Goal: Task Accomplishment & Management: Use online tool/utility

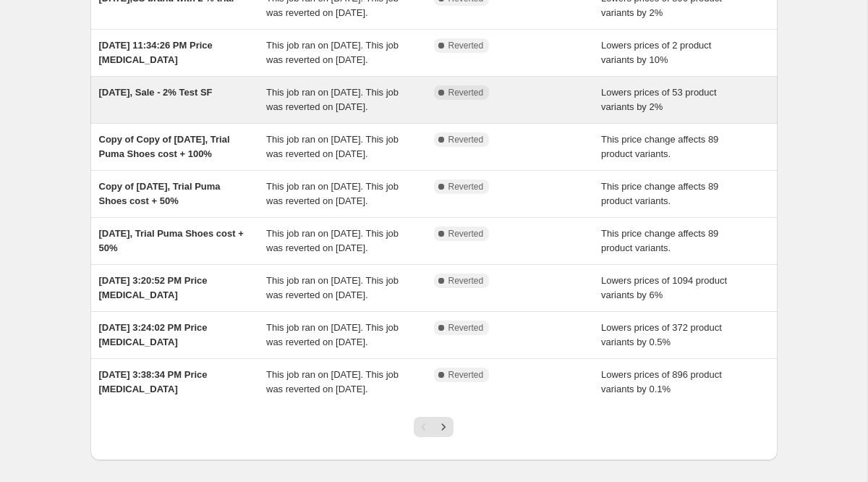
scroll to position [408, 0]
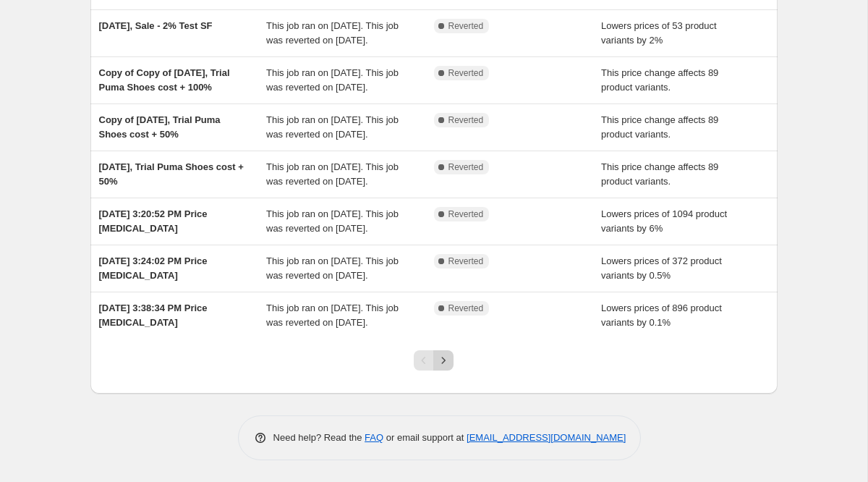
click at [443, 365] on icon "Next" at bounding box center [443, 360] width 14 height 14
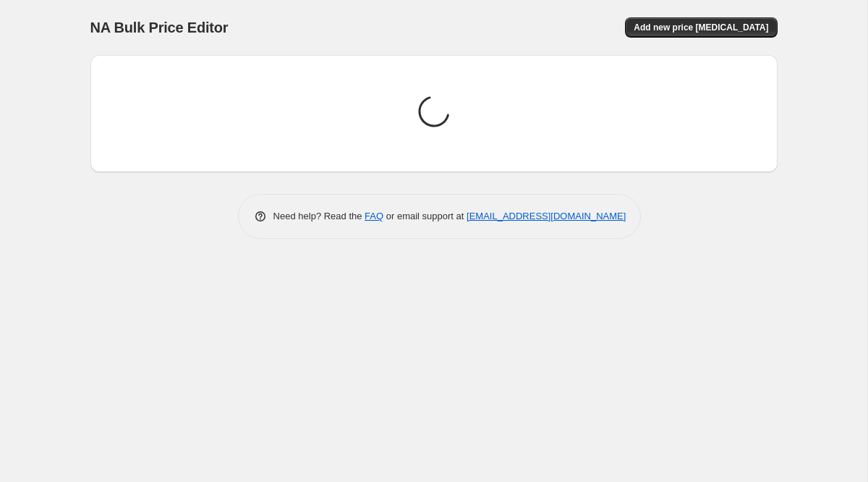
scroll to position [0, 0]
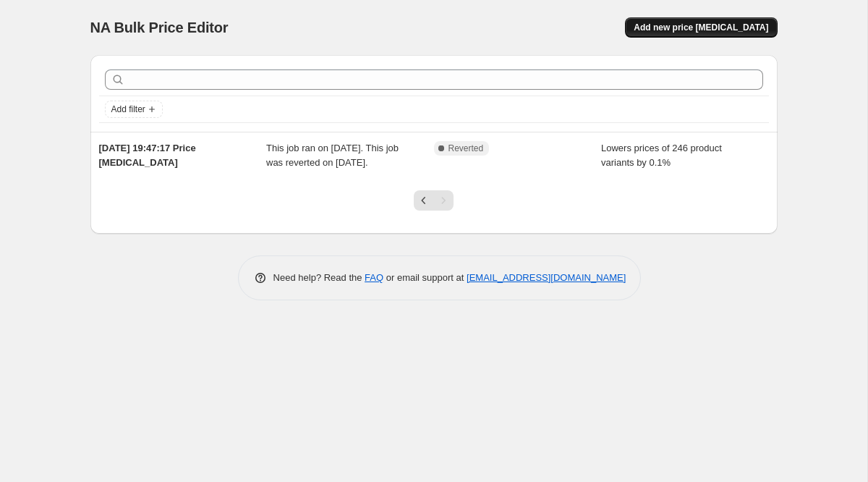
click at [689, 28] on span "Add new price [MEDICAL_DATA]" at bounding box center [701, 28] width 135 height 12
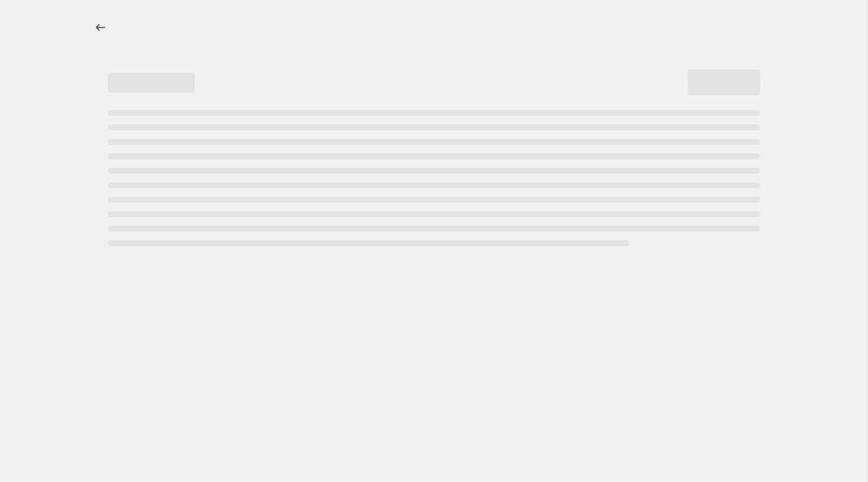
select select "percentage"
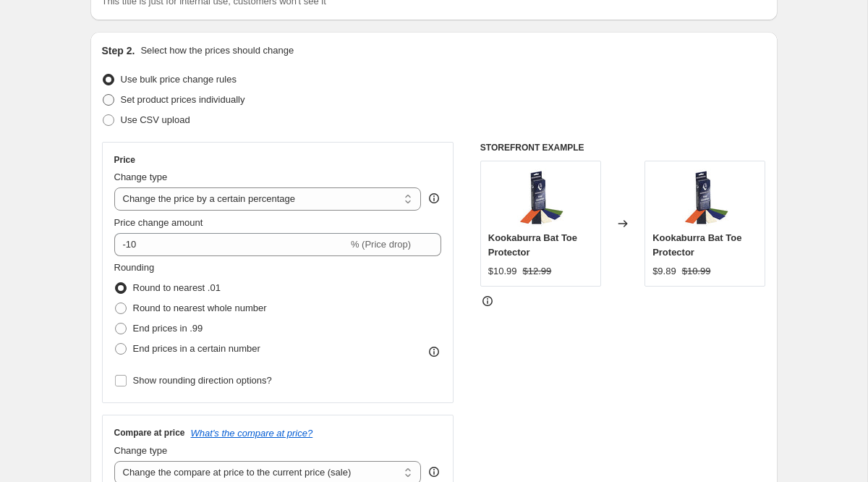
scroll to position [125, 0]
click at [190, 101] on span "Set product prices individually" at bounding box center [183, 98] width 124 height 11
click at [103, 94] on input "Set product prices individually" at bounding box center [103, 93] width 1 height 1
radio input "true"
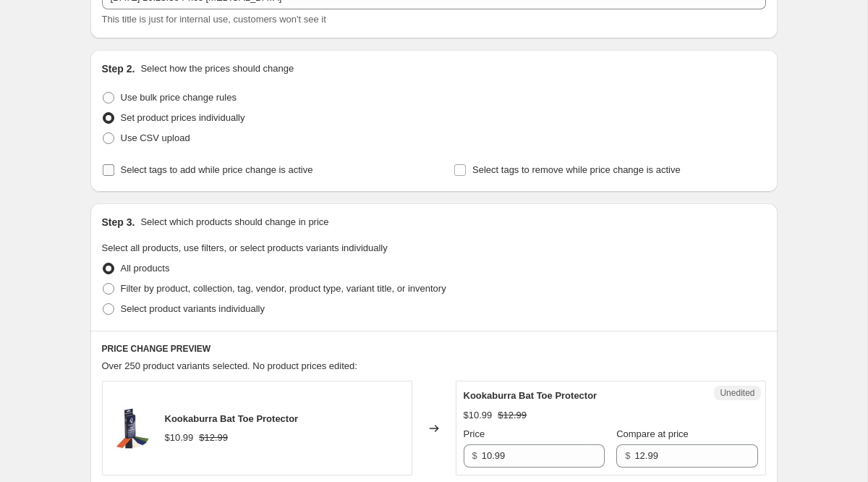
scroll to position [102, 0]
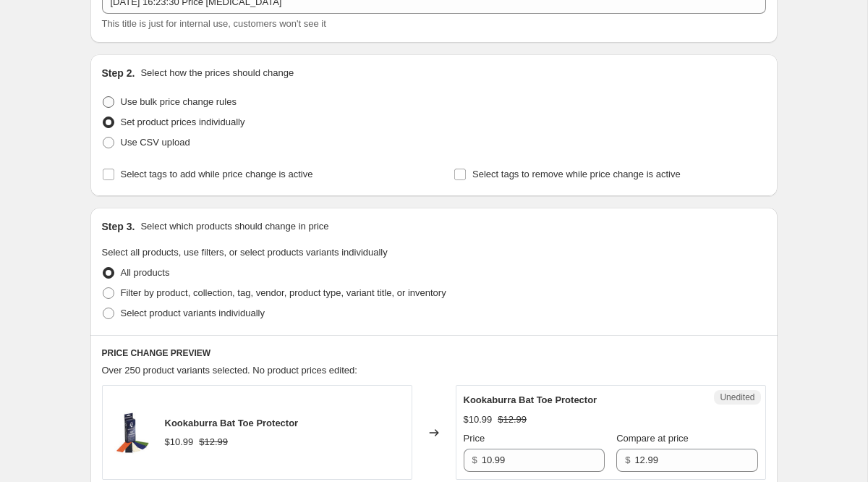
click at [109, 106] on span at bounding box center [109, 102] width 12 height 12
click at [103, 97] on input "Use bulk price change rules" at bounding box center [103, 96] width 1 height 1
radio input "true"
select select "percentage"
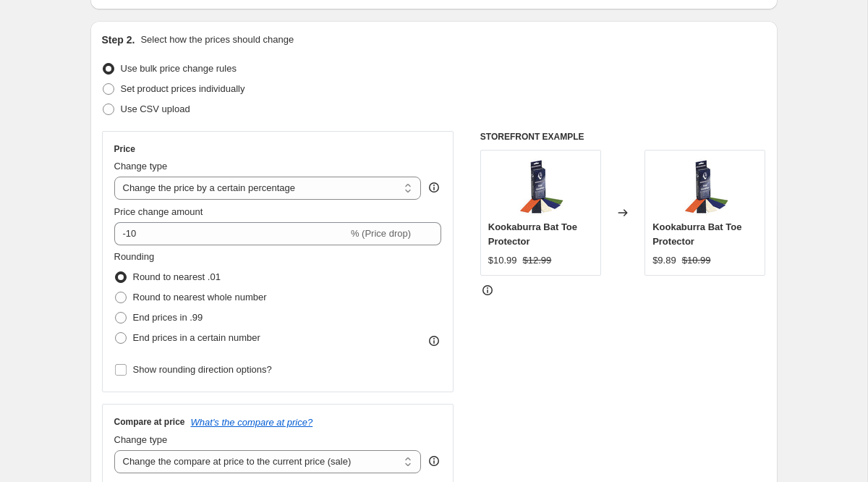
scroll to position [136, 0]
click at [193, 191] on select "Change the price to a certain amount Change the price by a certain amount Chang…" at bounding box center [267, 187] width 307 height 23
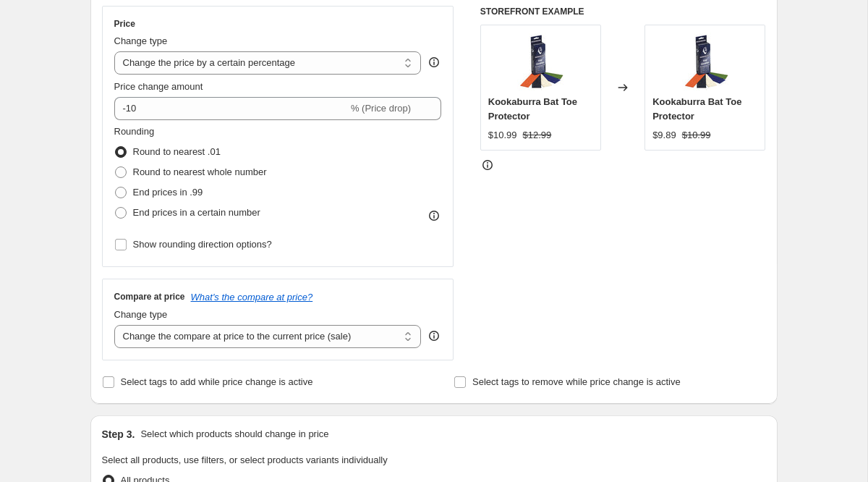
scroll to position [277, 0]
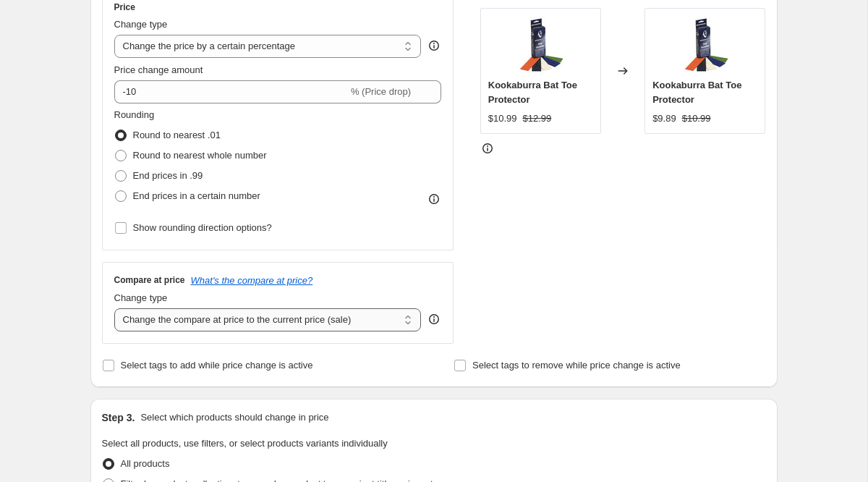
click at [158, 316] on select "Change the compare at price to the current price (sale) Change the compare at p…" at bounding box center [267, 319] width 307 height 23
select select "no_change"
click at [114, 308] on select "Change the compare at price to the current price (sale) Change the compare at p…" at bounding box center [267, 319] width 307 height 23
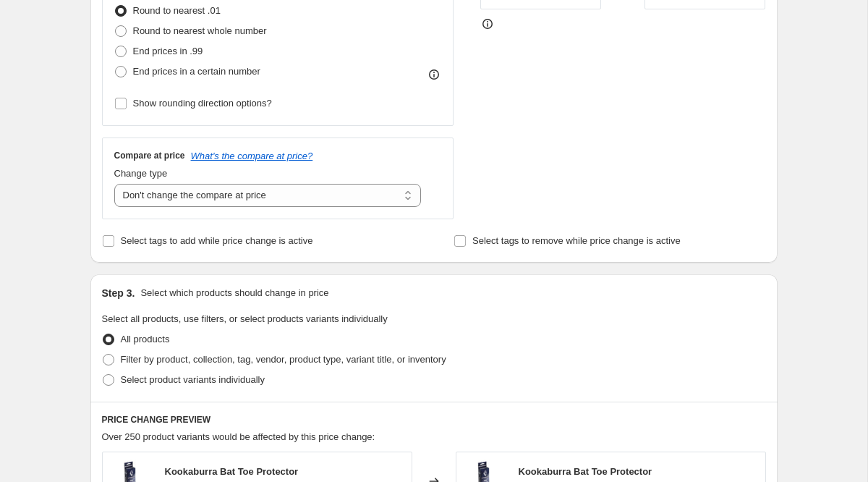
scroll to position [401, 0]
click at [105, 382] on span at bounding box center [109, 381] width 12 height 12
click at [103, 375] on input "Select product variants individually" at bounding box center [103, 375] width 1 height 1
radio input "true"
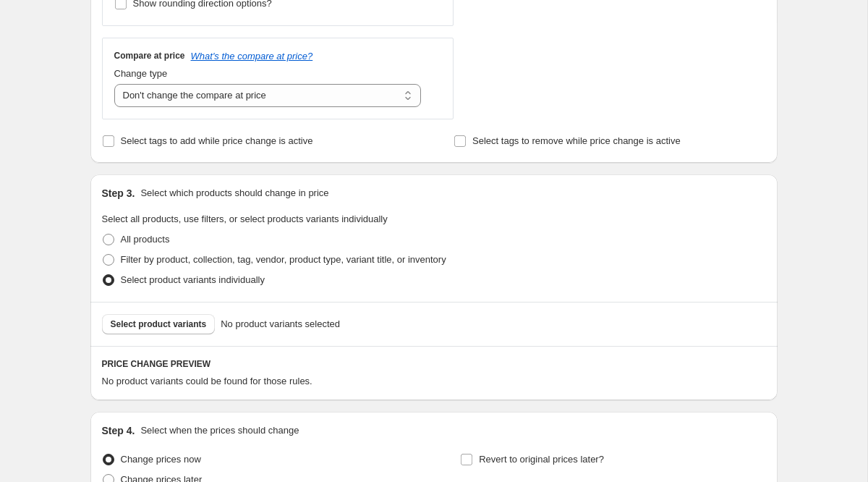
scroll to position [577, 0]
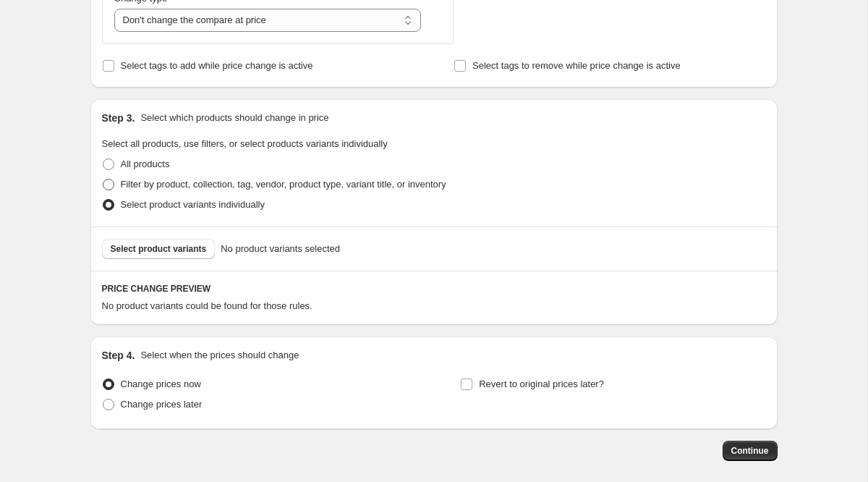
click at [106, 185] on span at bounding box center [109, 185] width 12 height 12
click at [103, 179] on input "Filter by product, collection, tag, vendor, product type, variant title, or inv…" at bounding box center [103, 179] width 1 height 1
radio input "true"
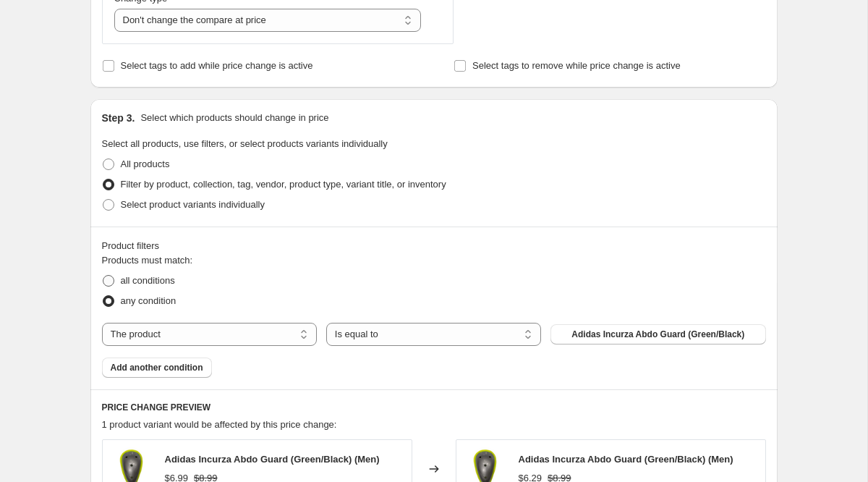
click at [150, 282] on span "all conditions" at bounding box center [148, 280] width 54 height 11
click at [103, 276] on input "all conditions" at bounding box center [103, 275] width 1 height 1
radio input "true"
click at [161, 339] on select "The product The product's collection The product's tag The product's vendor The…" at bounding box center [209, 334] width 215 height 23
select select "collection"
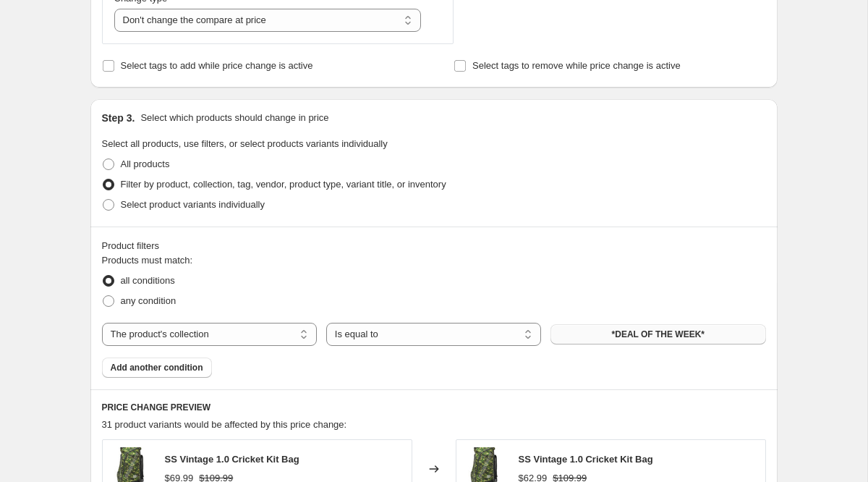
click at [595, 331] on button "*DEAL OF THE WEEK*" at bounding box center [658, 334] width 215 height 20
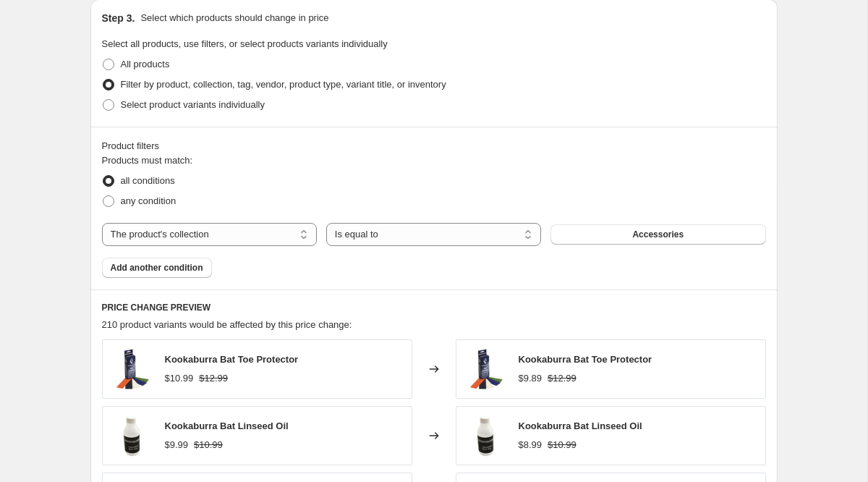
scroll to position [690, 0]
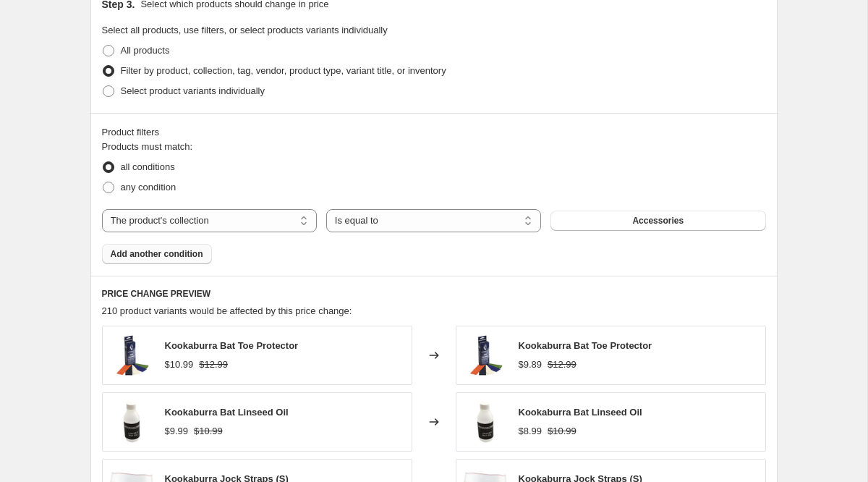
click at [189, 249] on span "Add another condition" at bounding box center [157, 254] width 93 height 12
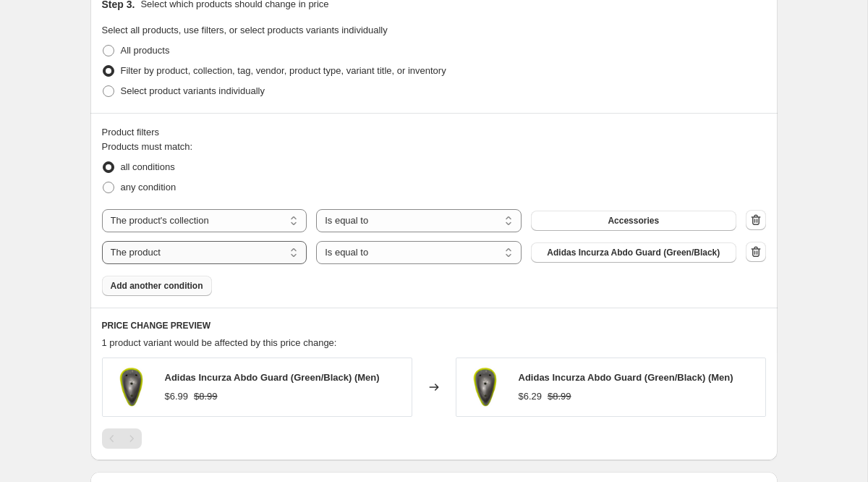
click at [174, 251] on select "The product The product's collection The product's tag The product's vendor The…" at bounding box center [204, 252] width 205 height 23
select select "inventory_quantity"
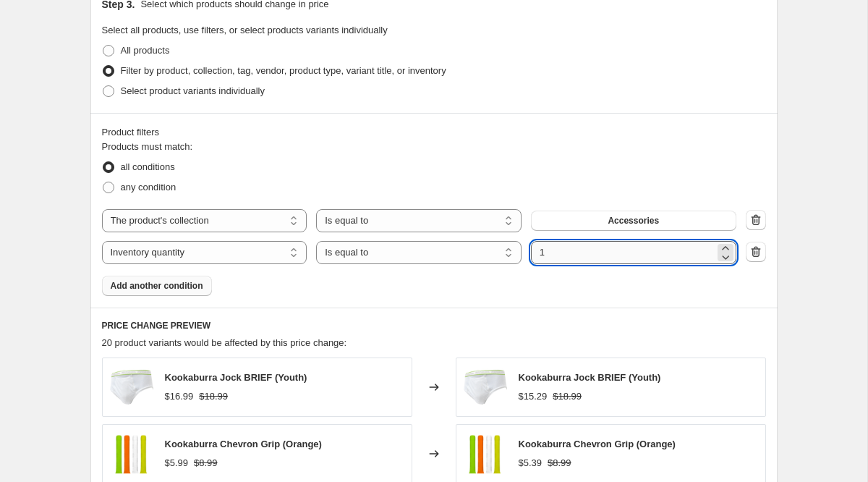
click at [557, 257] on input "1" at bounding box center [623, 252] width 184 height 23
click at [454, 255] on select "Is equal to Is not equal to Is greater than Is less than" at bounding box center [418, 252] width 205 height 23
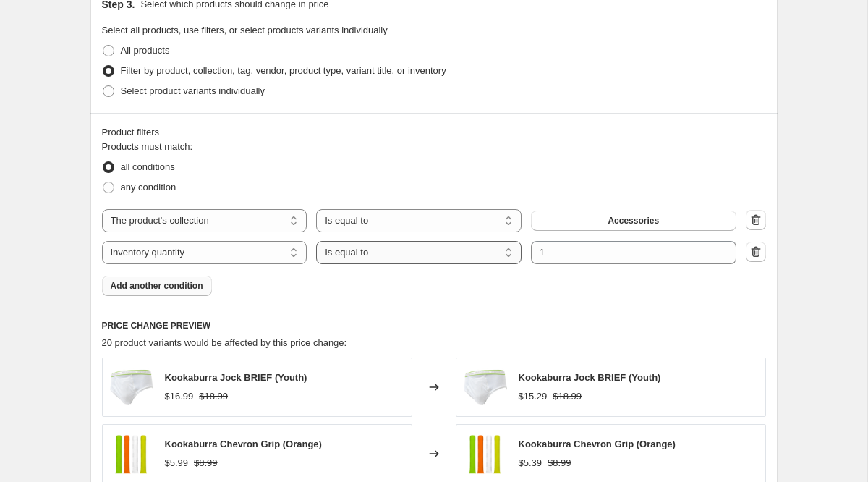
select select ">"
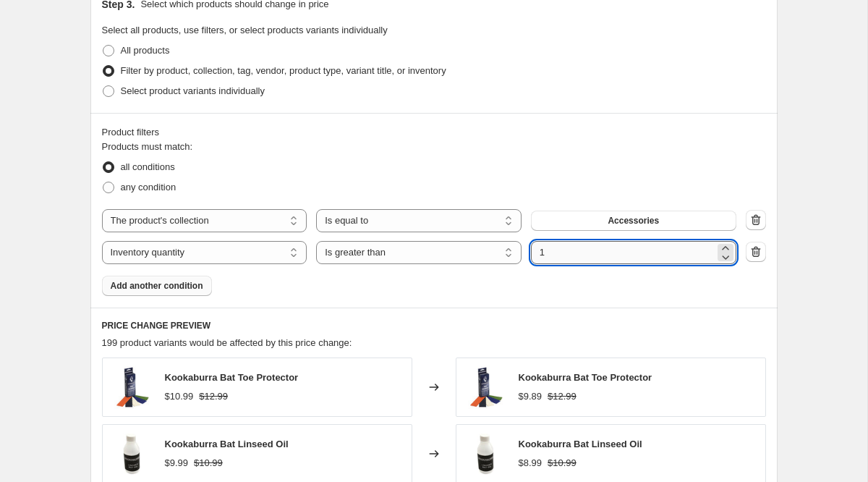
click at [561, 252] on input "1" at bounding box center [623, 252] width 184 height 23
type input "0"
click at [166, 287] on span "Add another condition" at bounding box center [157, 286] width 93 height 12
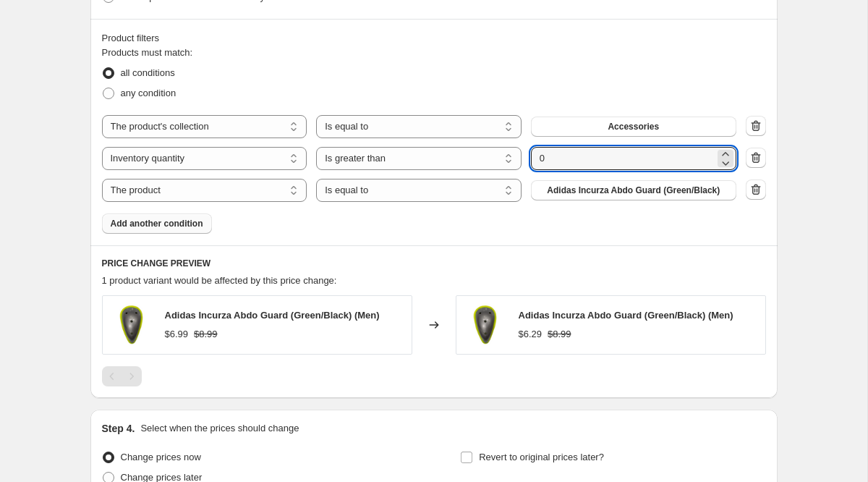
scroll to position [787, 0]
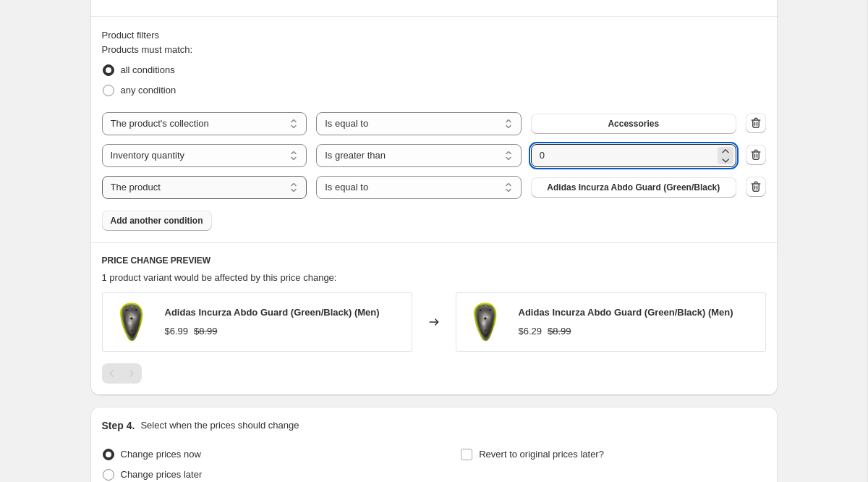
click at [171, 182] on select "The product The product's collection The product's tag The product's vendor The…" at bounding box center [204, 187] width 205 height 23
select select "product_status"
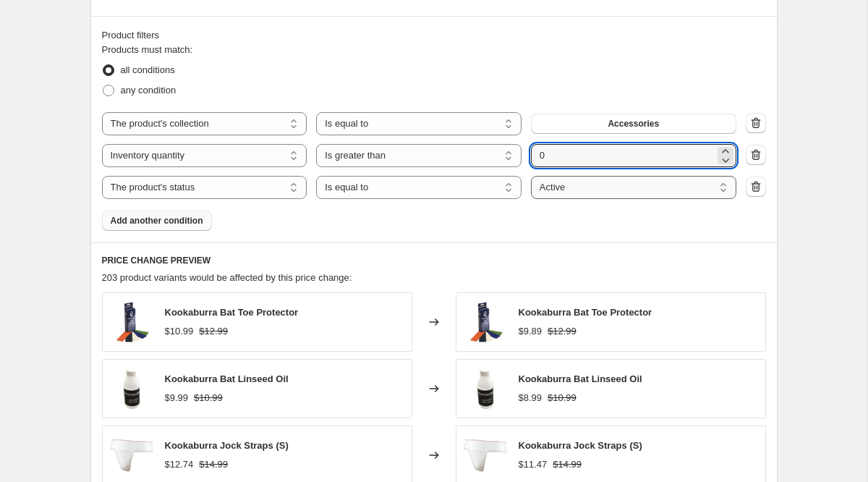
click at [577, 187] on select "Active Draft Archived" at bounding box center [633, 187] width 205 height 23
click at [531, 176] on select "Active Draft Archived" at bounding box center [633, 187] width 205 height 23
click at [457, 249] on div "PRICE CHANGE PREVIEW 203 product variants would be affected by this price chang…" at bounding box center [433, 451] width 687 height 419
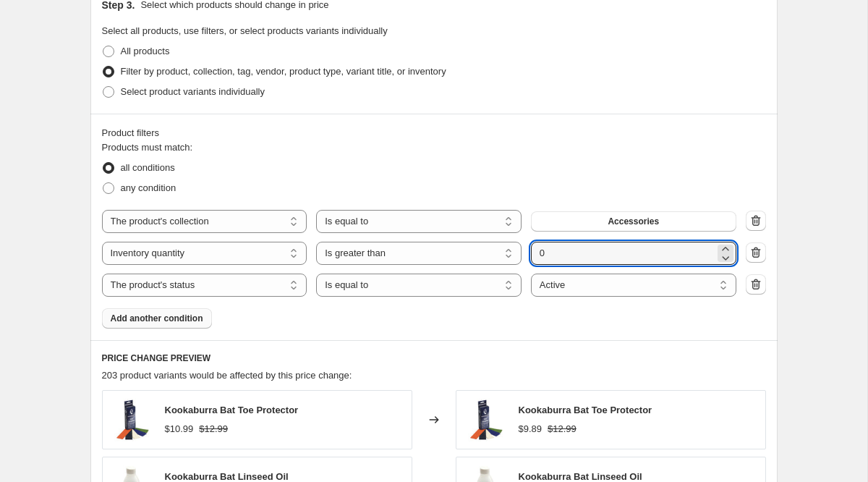
scroll to position [687, 0]
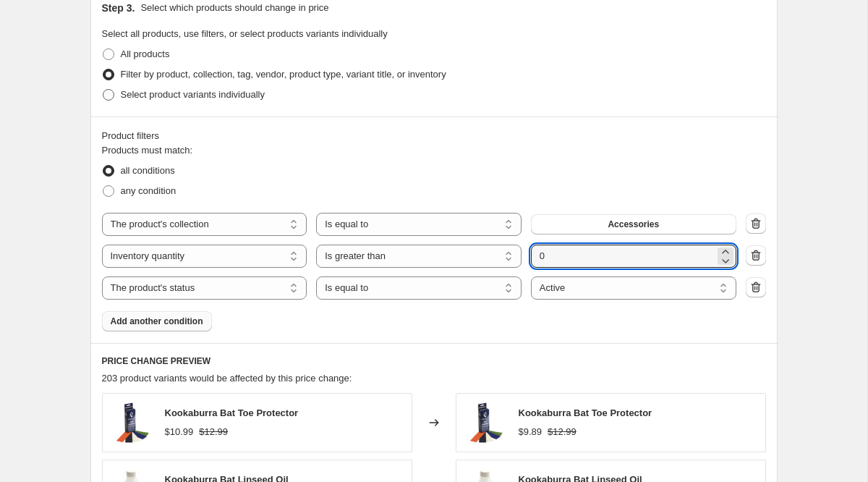
click at [191, 90] on span "Select product variants individually" at bounding box center [193, 94] width 144 height 11
click at [103, 90] on input "Select product variants individually" at bounding box center [103, 89] width 1 height 1
radio input "true"
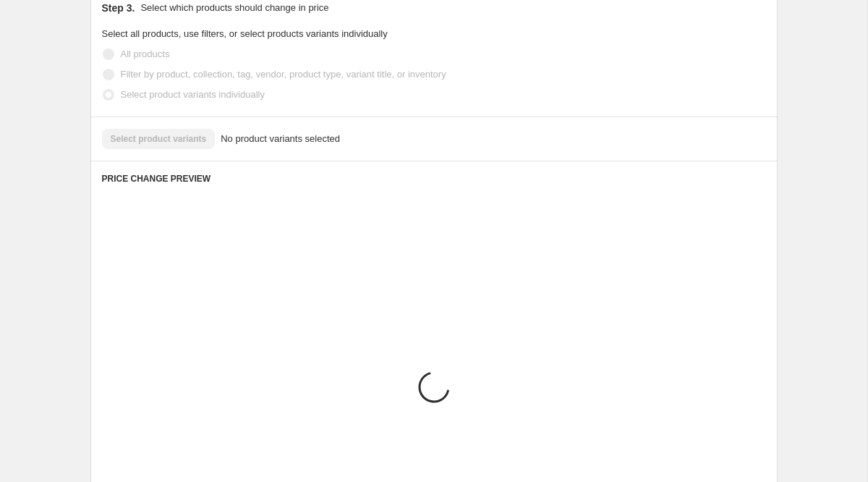
scroll to position [644, 0]
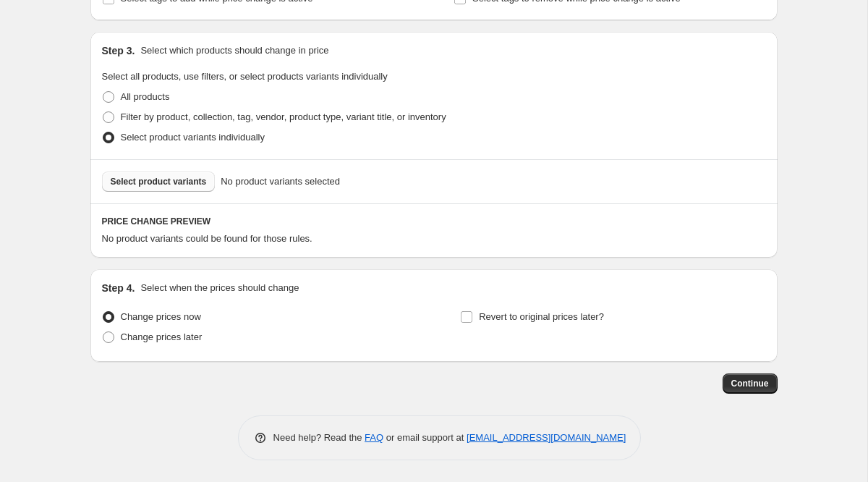
click at [163, 182] on span "Select product variants" at bounding box center [159, 182] width 96 height 12
click at [105, 117] on span at bounding box center [109, 117] width 12 height 12
click at [103, 112] on input "Filter by product, collection, tag, vendor, product type, variant title, or inv…" at bounding box center [103, 111] width 1 height 1
radio input "true"
select select "collection"
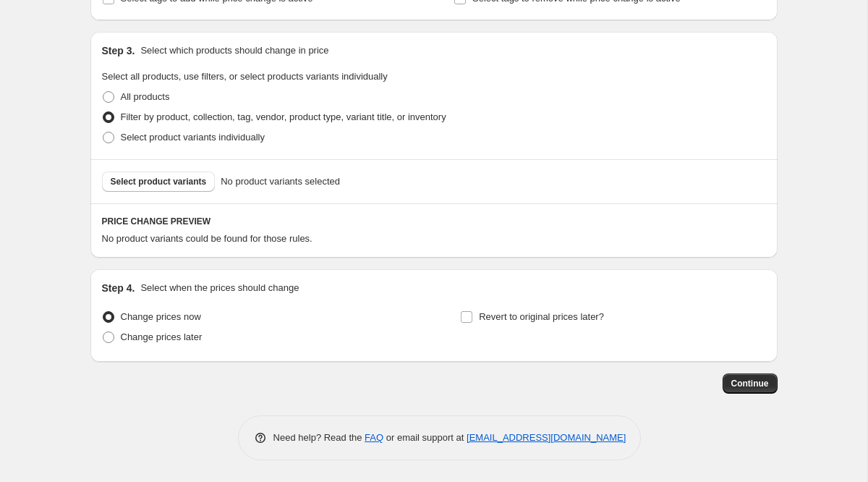
select select "inventory_quantity"
select select ">"
select select "product_status"
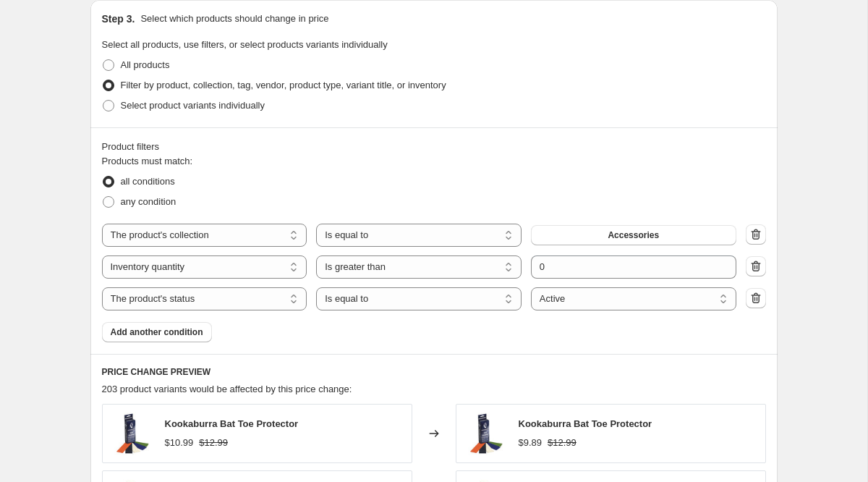
scroll to position [661, 0]
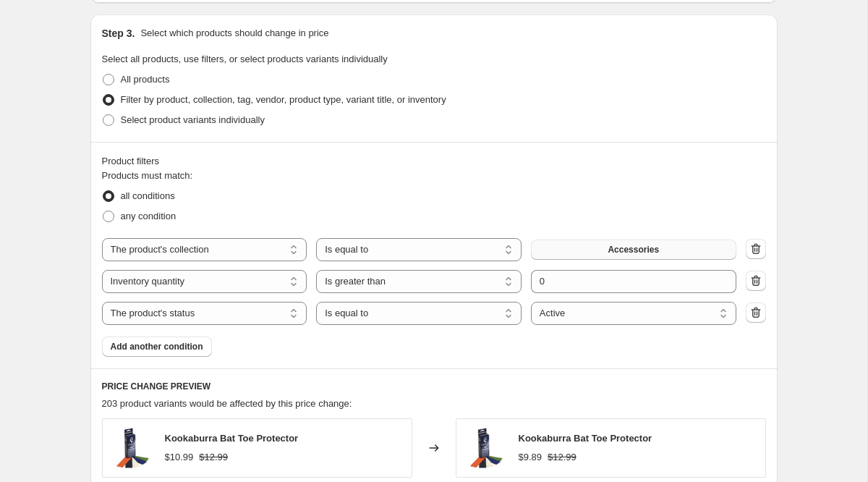
click at [639, 244] on span "Accessories" at bounding box center [633, 250] width 51 height 12
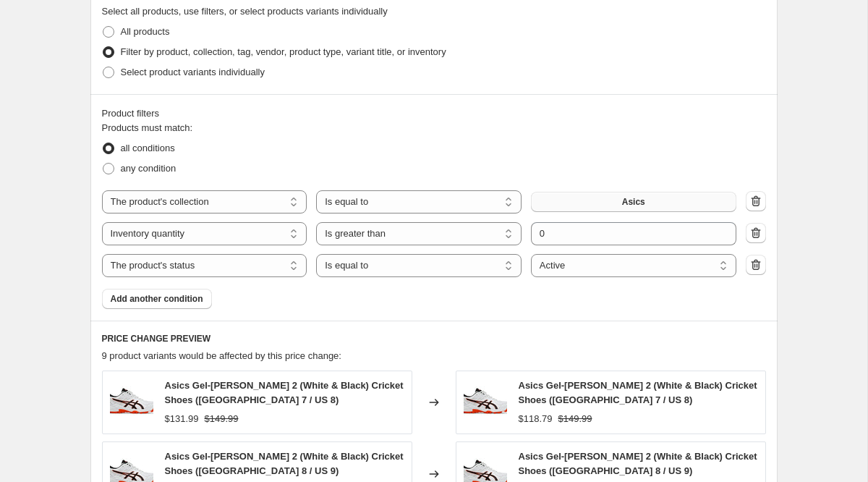
scroll to position [708, 0]
